Goal: Information Seeking & Learning: Check status

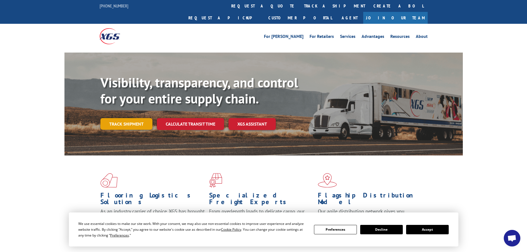
click at [122, 118] on link "Track shipment" at bounding box center [126, 124] width 52 height 12
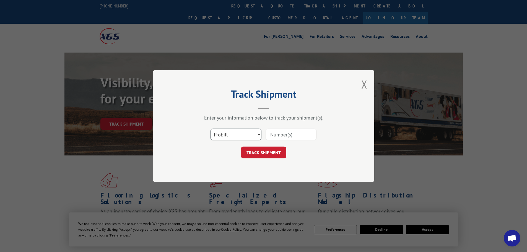
click at [244, 134] on select "Select category... Probill BOL PO" at bounding box center [236, 135] width 51 height 12
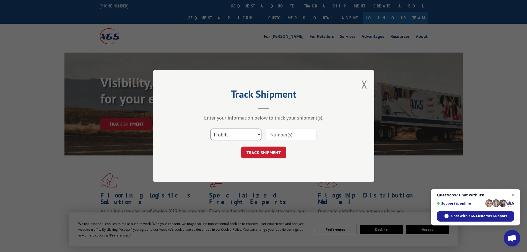
select select "bol"
click at [211, 129] on select "Select category... Probill BOL PO" at bounding box center [236, 135] width 51 height 12
click at [266, 151] on button "TRACK SHIPMENT" at bounding box center [263, 153] width 45 height 12
click at [294, 134] on input at bounding box center [291, 135] width 51 height 12
type input "5510243"
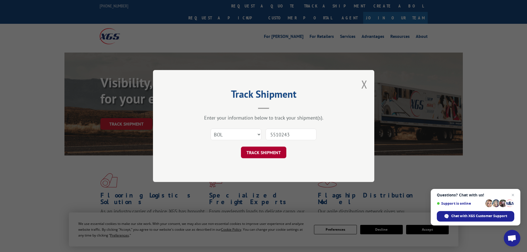
click at [260, 150] on button "TRACK SHIPMENT" at bounding box center [263, 153] width 45 height 12
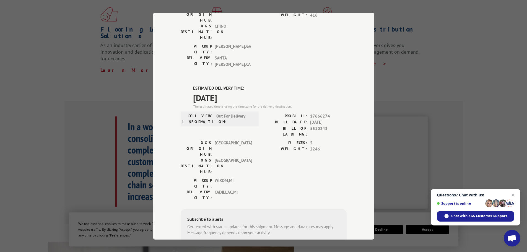
scroll to position [108, 0]
